Goal: Task Accomplishment & Management: Use online tool/utility

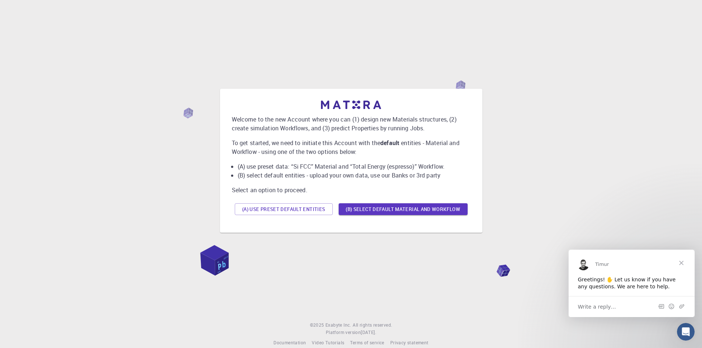
click at [300, 211] on button "(A) Use preset default entities" at bounding box center [284, 209] width 98 height 12
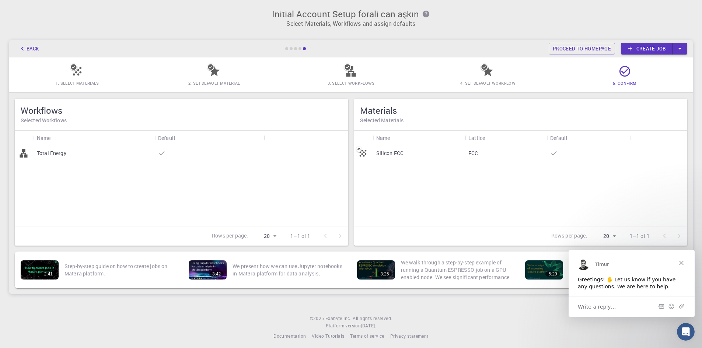
click at [76, 66] on icon at bounding box center [73, 66] width 7 height 7
click at [683, 264] on span "Close" at bounding box center [681, 263] width 27 height 27
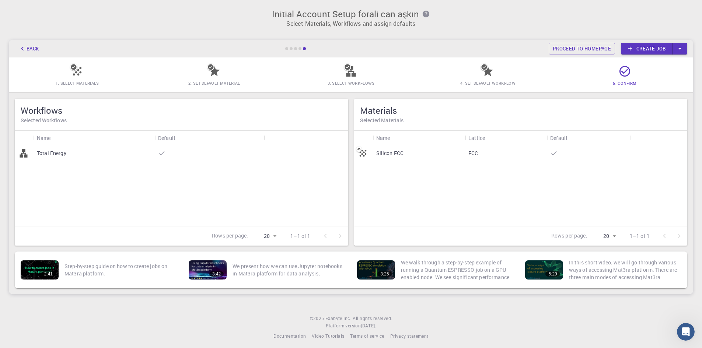
click at [405, 153] on div "Silicon FCC" at bounding box center [419, 153] width 93 height 16
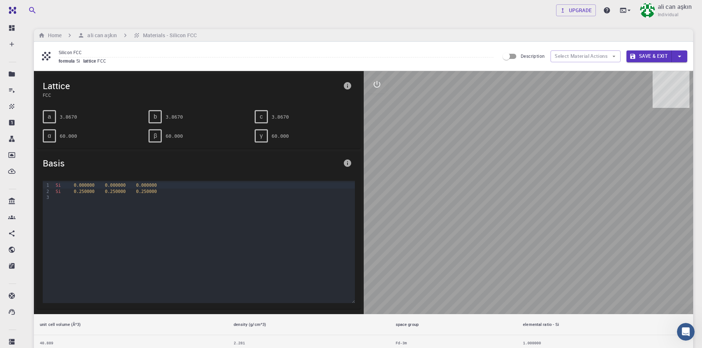
click at [58, 116] on div "a 3.8670" at bounding box center [93, 116] width 100 height 13
click at [52, 115] on div "a" at bounding box center [49, 116] width 13 height 13
click at [56, 117] on div "a 3.8670" at bounding box center [93, 116] width 100 height 13
click at [63, 119] on pre "3.8670" at bounding box center [68, 117] width 17 height 13
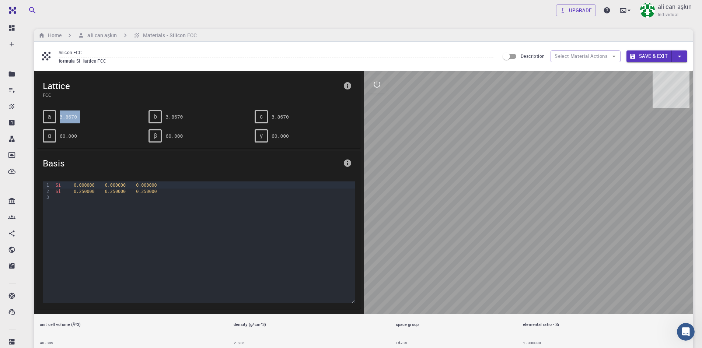
click at [63, 119] on pre "3.8670" at bounding box center [68, 117] width 17 height 13
click at [579, 56] on button "Select Material Actions" at bounding box center [586, 56] width 70 height 12
click at [512, 57] on input "Description" at bounding box center [506, 56] width 42 height 14
checkbox input "true"
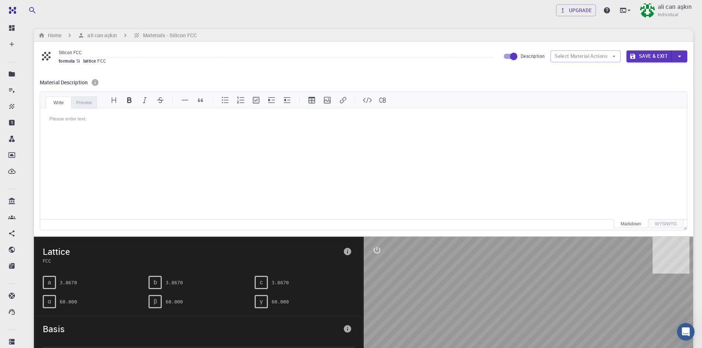
click at [82, 53] on input "Silicon FCC" at bounding box center [276, 53] width 435 height 10
type input "S"
type input "Bi2tE3"
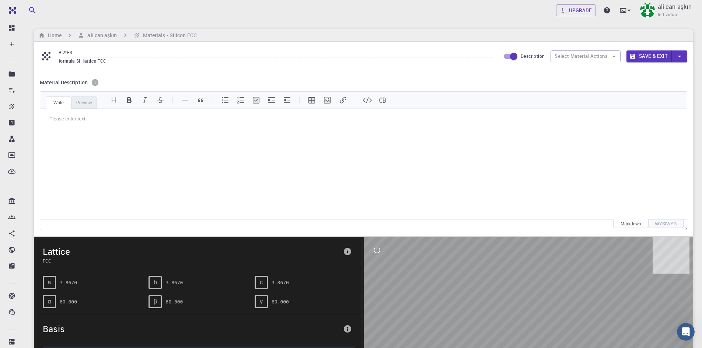
click at [78, 51] on input "Bi2tE3" at bounding box center [276, 53] width 435 height 10
click at [92, 37] on h6 "ali can aşkın" at bounding box center [100, 35] width 32 height 8
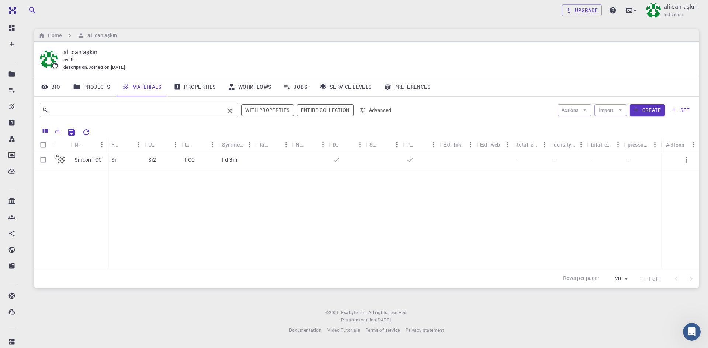
click at [135, 112] on input "text" at bounding box center [136, 110] width 175 height 10
click at [136, 109] on input "text" at bounding box center [136, 110] width 175 height 10
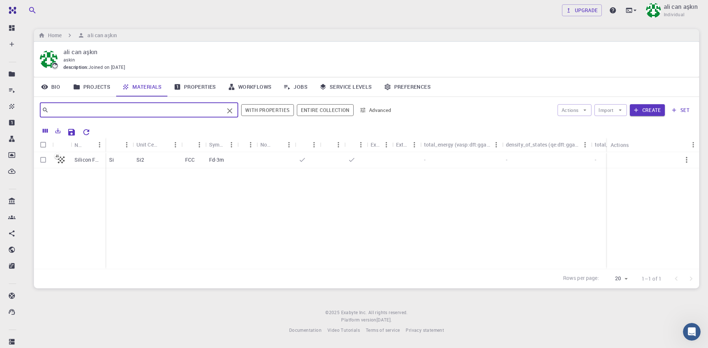
paste input "Bi2tE3"
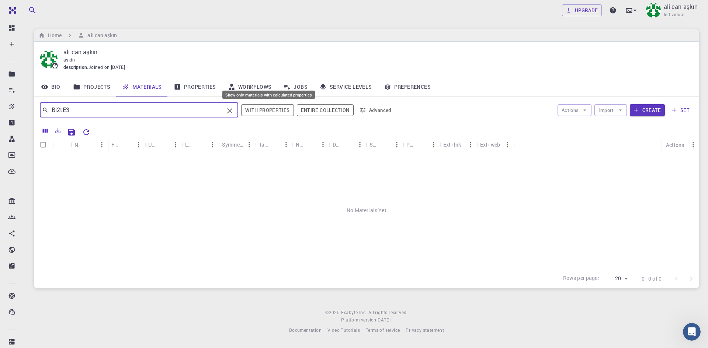
type input "Bi2tE3"
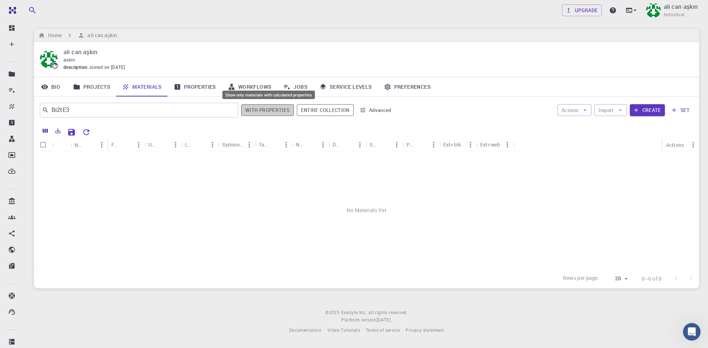
click at [269, 109] on button "With properties" at bounding box center [267, 110] width 53 height 12
click at [318, 114] on button "Entire collection" at bounding box center [324, 110] width 57 height 12
click at [255, 110] on button "With properties" at bounding box center [268, 110] width 52 height 12
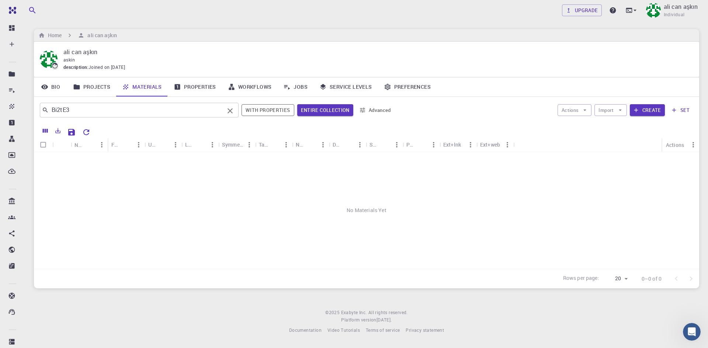
click at [164, 112] on input "Bi2tE3" at bounding box center [136, 110] width 175 height 10
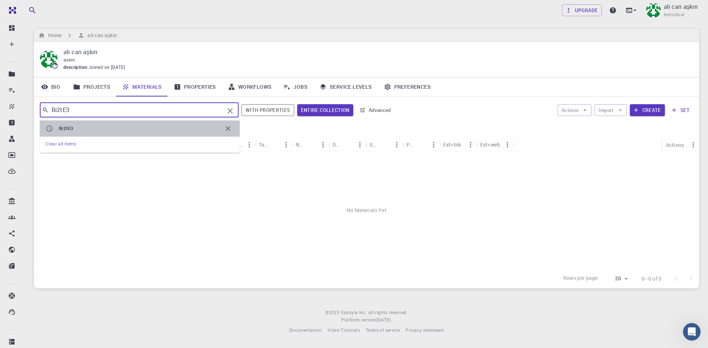
click at [125, 125] on span "Bi2tE3" at bounding box center [140, 128] width 163 height 7
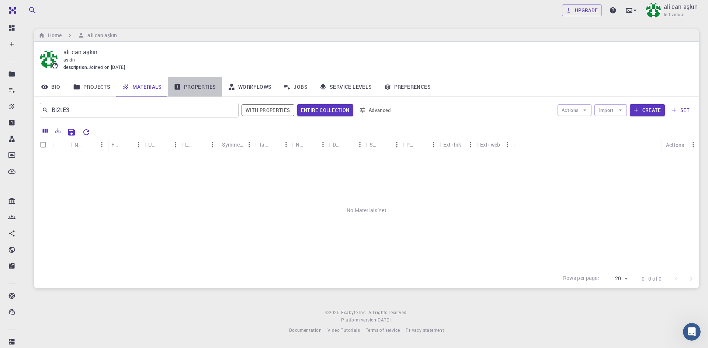
click at [202, 86] on link "Properties" at bounding box center [195, 86] width 54 height 19
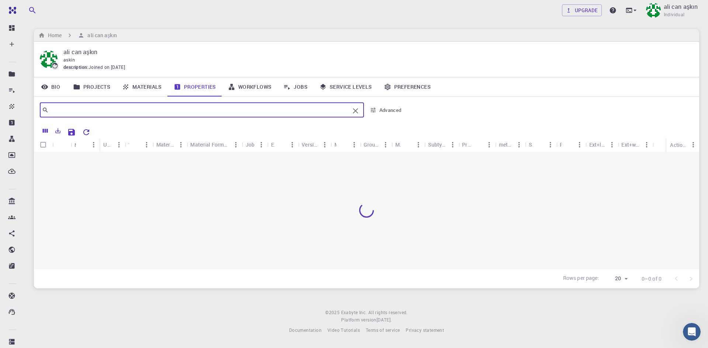
click at [286, 111] on input "text" at bounding box center [199, 110] width 301 height 10
type input "B"
type input "MgSi2"
click at [149, 86] on link "Materials" at bounding box center [142, 86] width 52 height 19
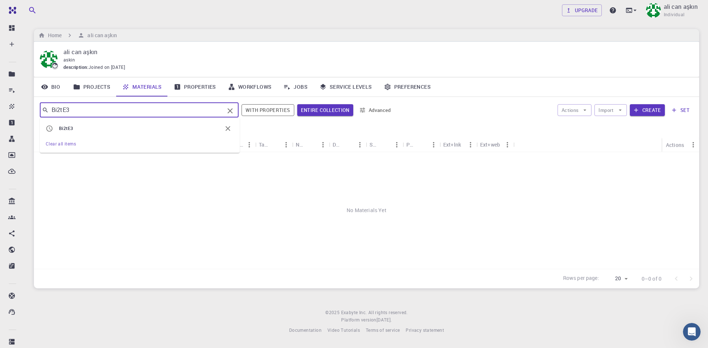
click at [97, 111] on input "Bi2tE3" at bounding box center [136, 110] width 175 height 10
click at [660, 10] on img at bounding box center [653, 10] width 15 height 15
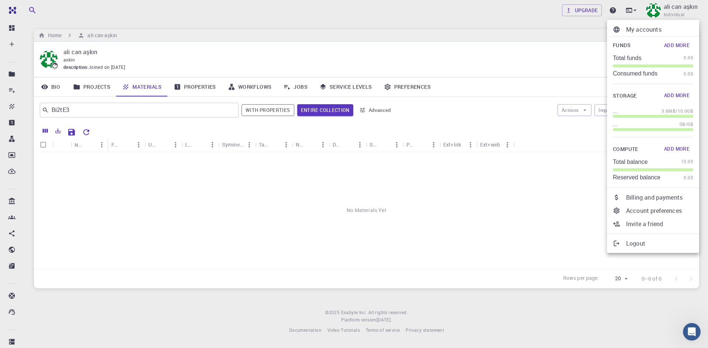
click at [359, 38] on div at bounding box center [354, 174] width 708 height 348
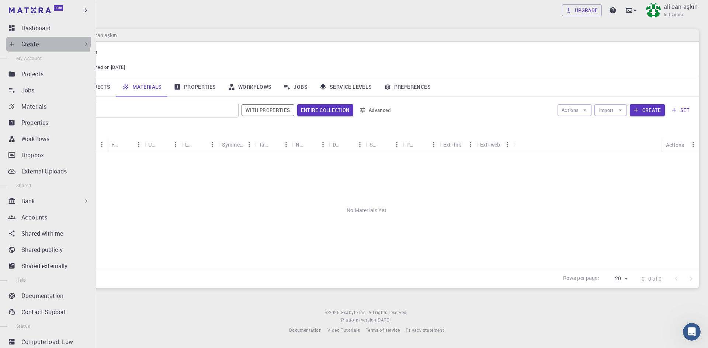
click at [46, 41] on div "Create" at bounding box center [55, 44] width 69 height 9
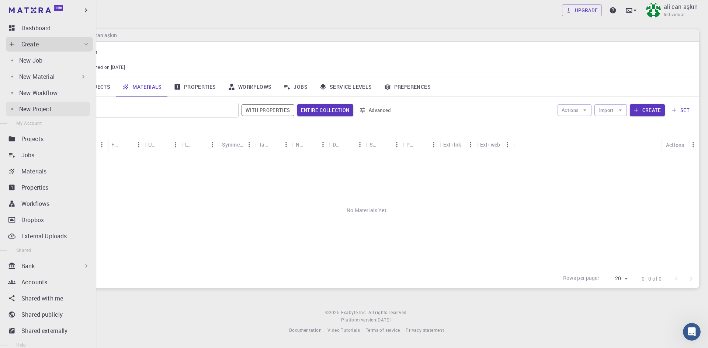
click at [65, 105] on div "New Project" at bounding box center [54, 109] width 71 height 9
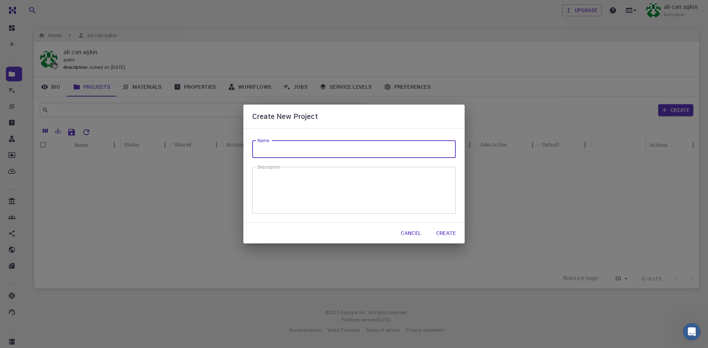
click at [328, 151] on input "Name" at bounding box center [353, 149] width 203 height 18
type input "TEG"
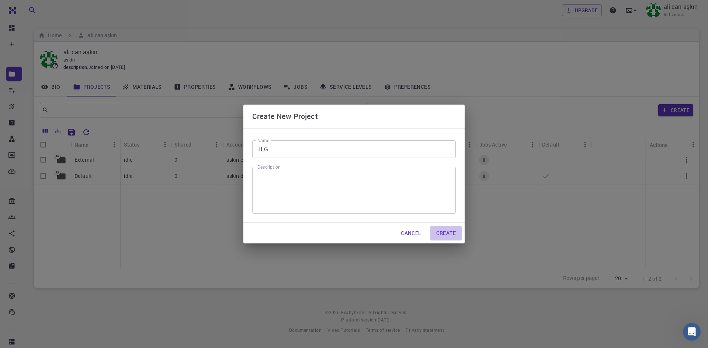
click at [448, 230] on button "Create" at bounding box center [445, 233] width 31 height 15
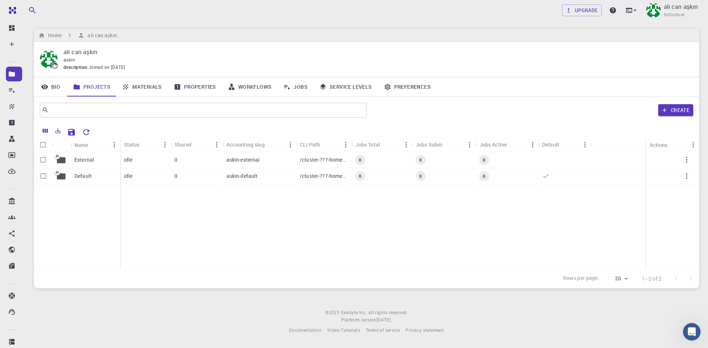
click at [145, 87] on link "Materials" at bounding box center [142, 86] width 52 height 19
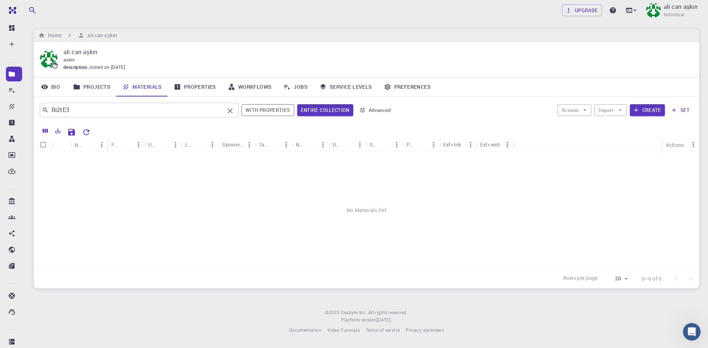
click at [182, 109] on input "Bi2tE3" at bounding box center [136, 110] width 175 height 10
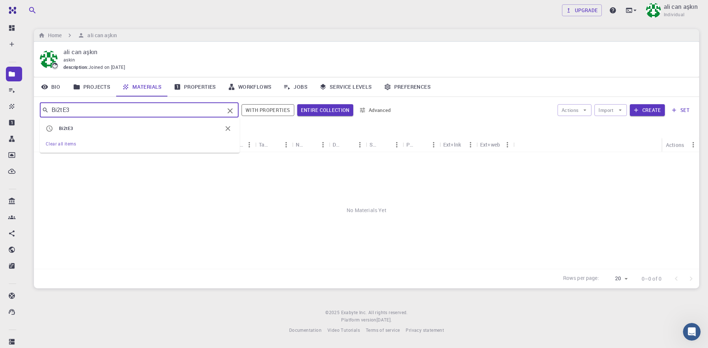
click at [231, 108] on icon "Clear" at bounding box center [230, 111] width 9 height 9
click at [363, 107] on icon "button" at bounding box center [362, 110] width 7 height 7
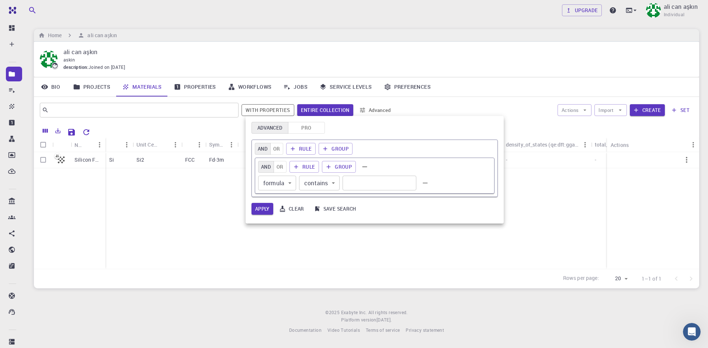
click at [124, 108] on div at bounding box center [354, 174] width 708 height 348
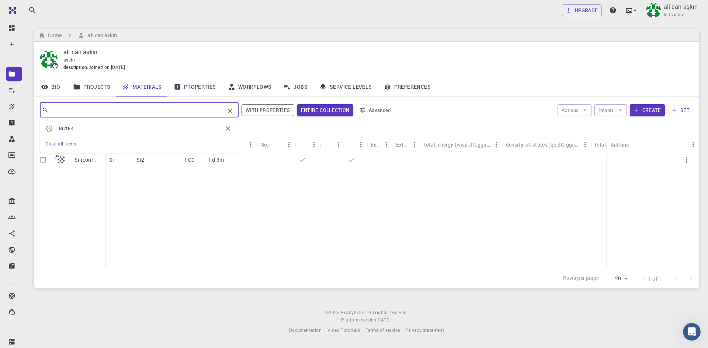
click at [92, 109] on input "text" at bounding box center [136, 110] width 175 height 10
type input "a"
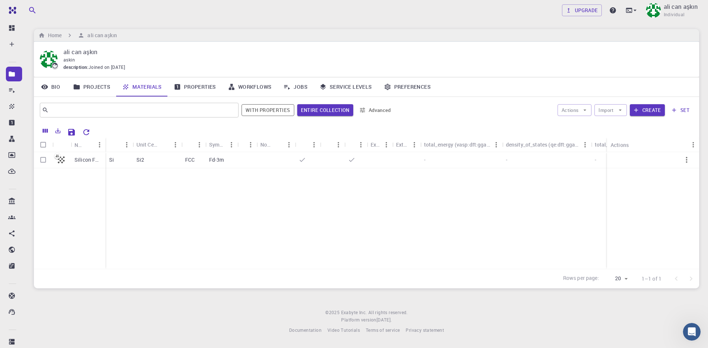
click at [195, 88] on link "Properties" at bounding box center [195, 86] width 54 height 19
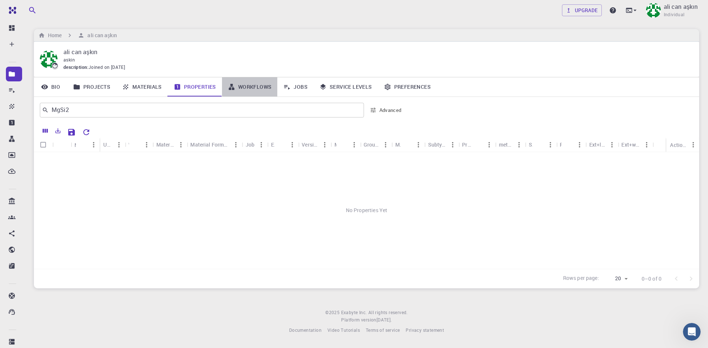
click at [258, 88] on link "Workflows" at bounding box center [250, 86] width 56 height 19
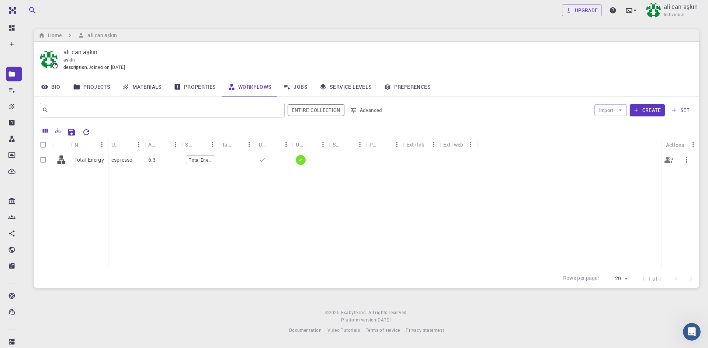
click at [133, 160] on div "espresso" at bounding box center [126, 160] width 37 height 16
